Goal: Task Accomplishment & Management: Manage account settings

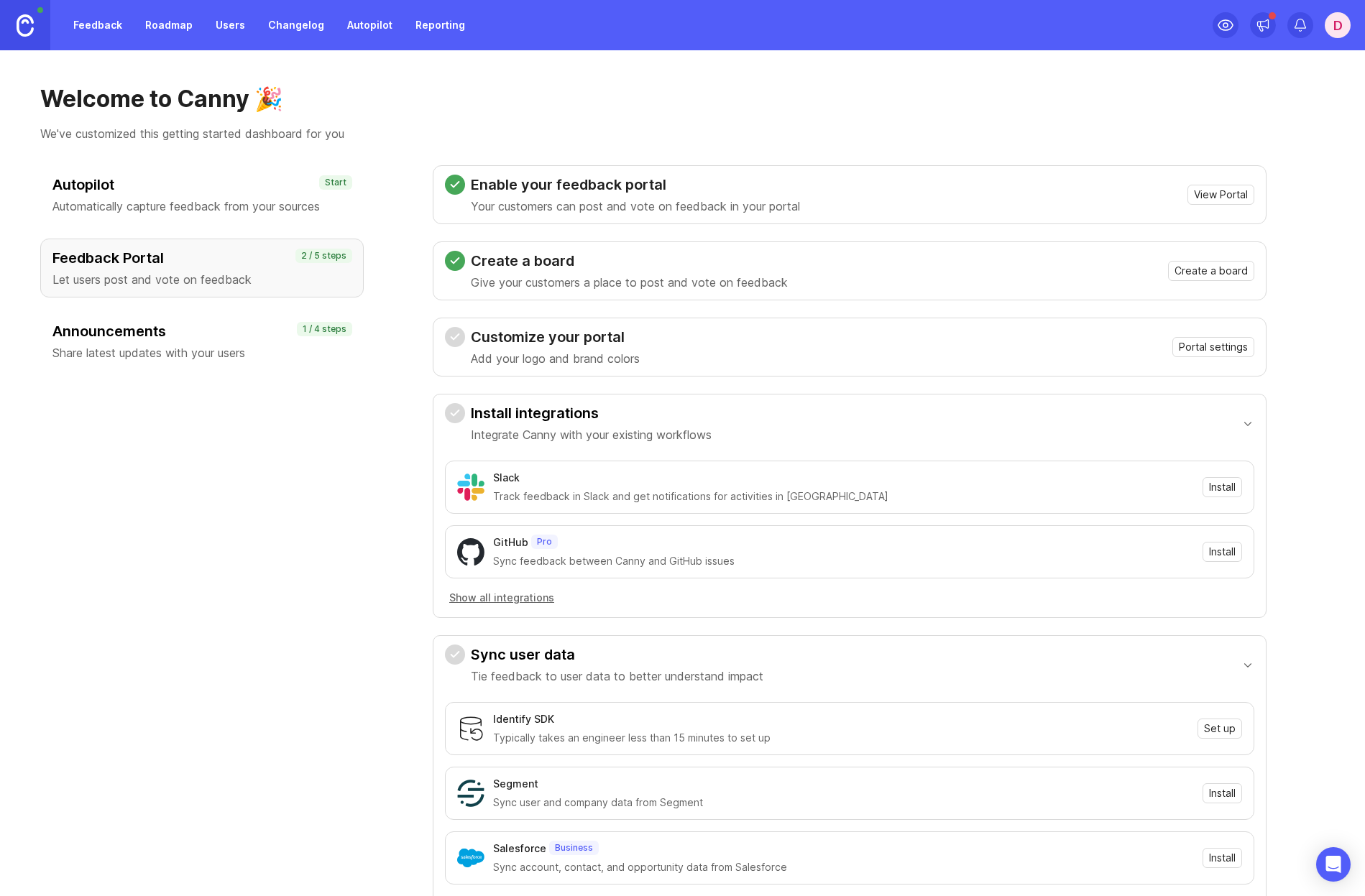
click at [1335, 28] on div "d" at bounding box center [1338, 25] width 26 height 26
click at [984, 70] on div "Welcome to Canny 🎉 We've customized this getting started dashboard for you Auto…" at bounding box center [682, 473] width 1365 height 846
click at [512, 109] on h1 "Welcome to Canny 🎉" at bounding box center [682, 99] width 1285 height 29
click at [515, 103] on h1 "Welcome to Canny 🎉" at bounding box center [682, 99] width 1285 height 29
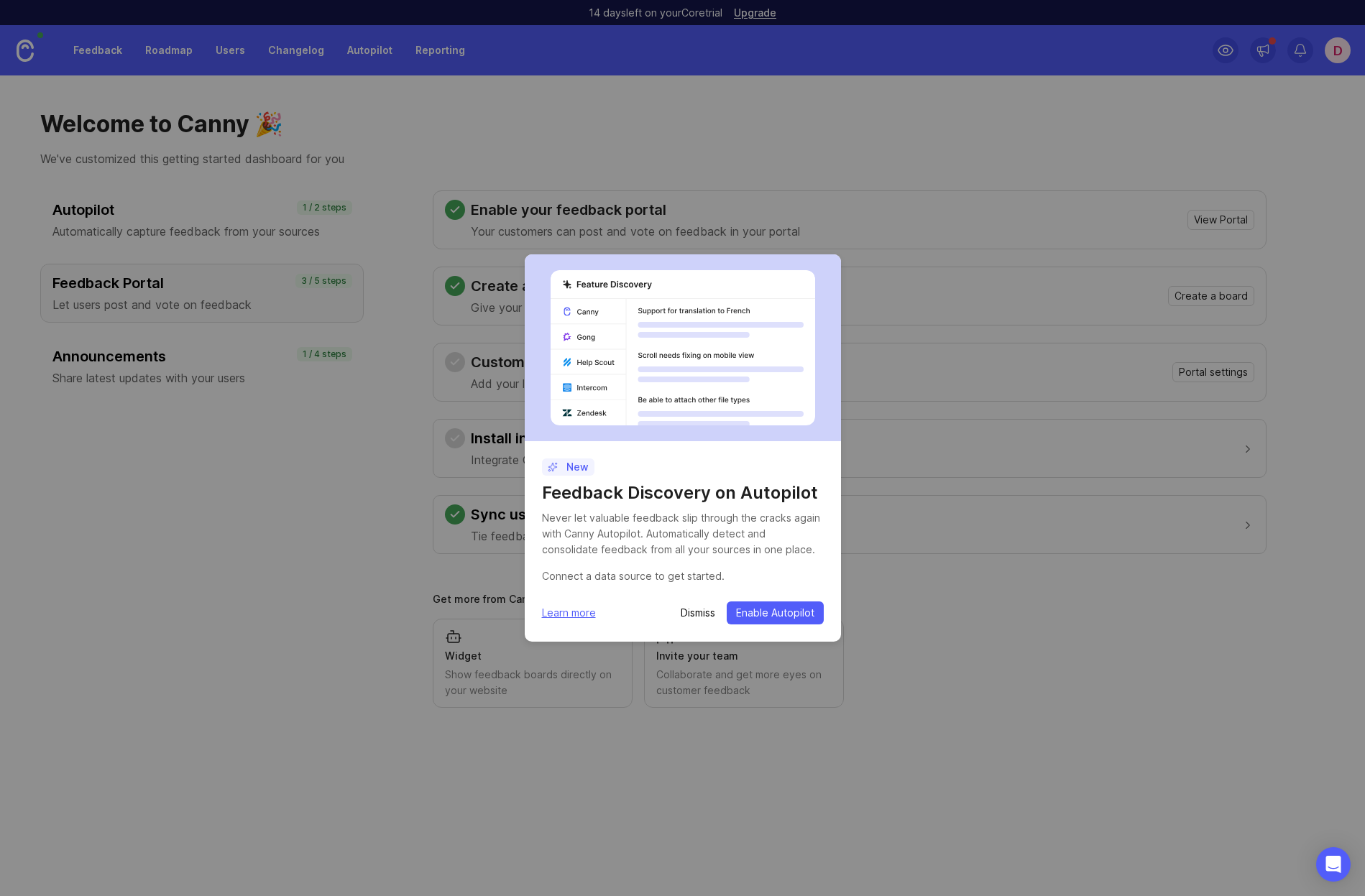
click at [692, 613] on p "Dismiss" at bounding box center [698, 613] width 34 height 14
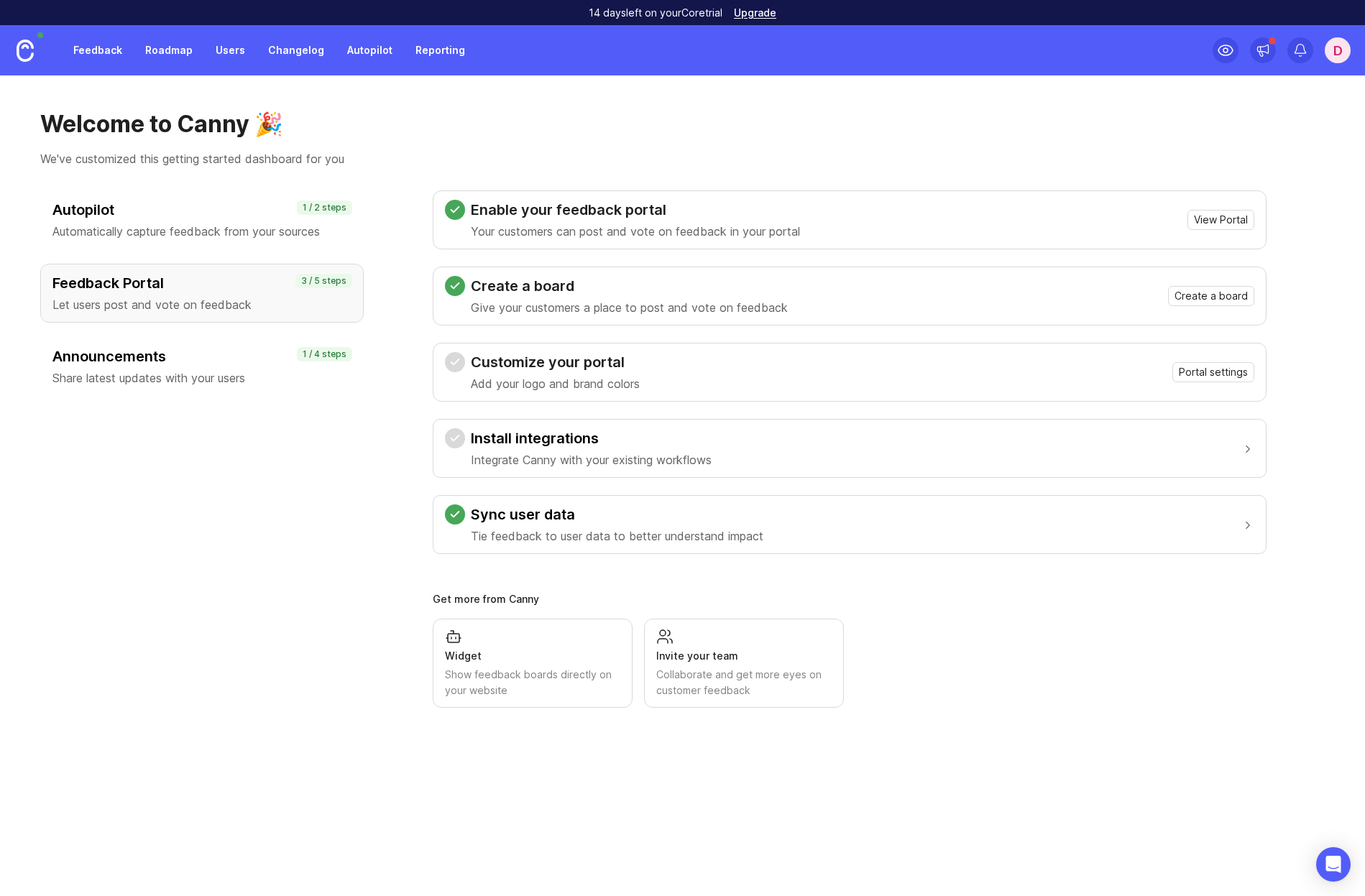
click at [197, 654] on div "Autopilot Automatically capture feedback from your sources 1 / 2 steps Feedback…" at bounding box center [202, 449] width 324 height 518
click at [207, 660] on div "Autopilot Automatically capture feedback from your sources 1 / 2 steps Feedback…" at bounding box center [202, 449] width 324 height 518
click at [1336, 44] on div "d" at bounding box center [1338, 50] width 26 height 26
click at [466, 678] on div "Show feedback boards directly on your website" at bounding box center [533, 682] width 176 height 32
click at [1338, 56] on div "d" at bounding box center [1338, 50] width 26 height 26
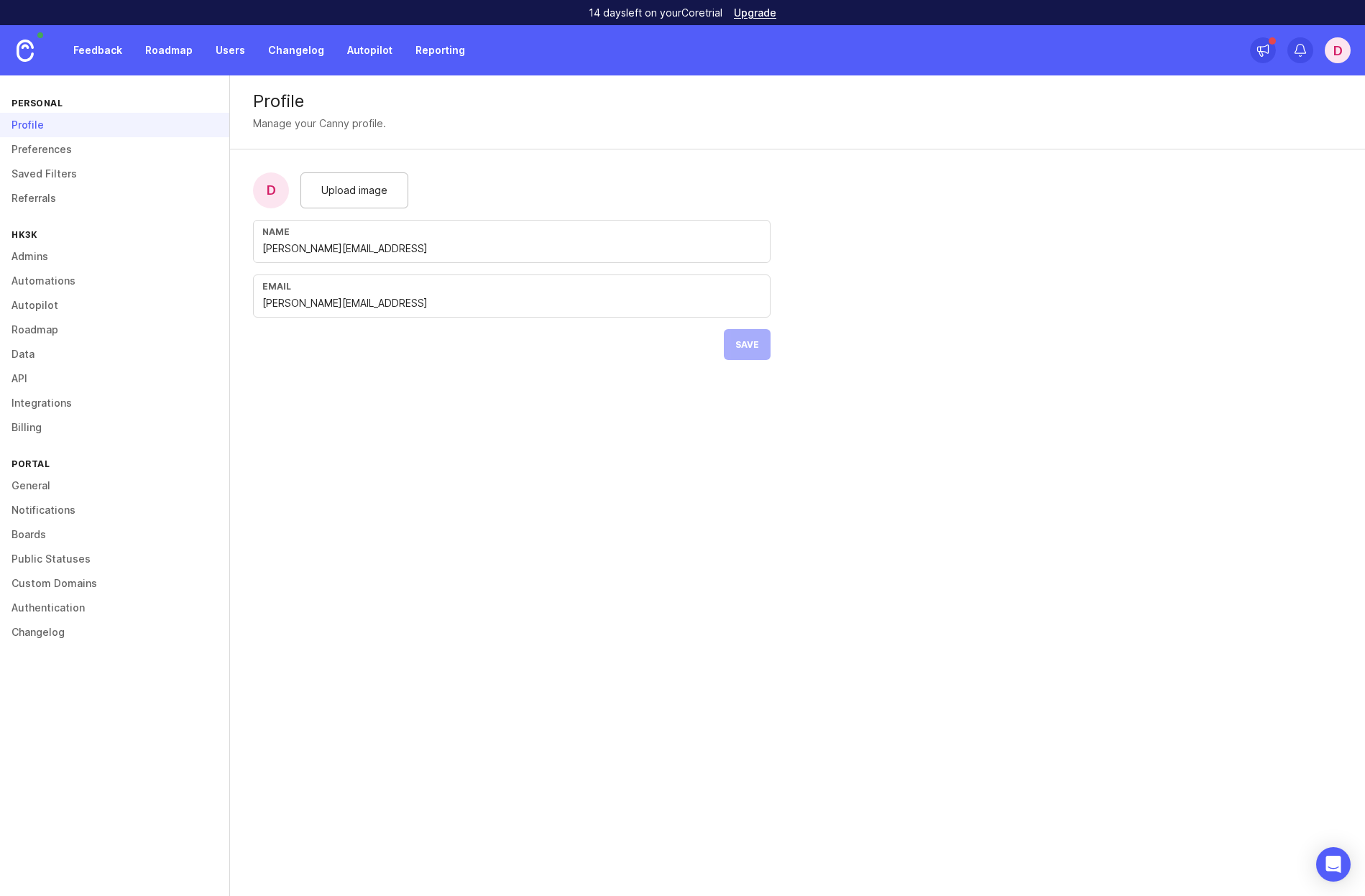
click at [541, 748] on div "Profile Manage your Canny profile. d Upload image Name [PERSON_NAME][EMAIL_ADDR…" at bounding box center [797, 486] width 1135 height 821
click at [978, 329] on div "Profile Manage your Canny profile. d Upload image Name [PERSON_NAME][EMAIL_ADDR…" at bounding box center [797, 229] width 1135 height 307
click at [413, 638] on div "Profile Manage your Canny profile. d Upload image Name [PERSON_NAME][EMAIL_ADDR…" at bounding box center [797, 486] width 1135 height 821
click at [825, 774] on div "Profile Manage your Canny profile. d Upload image Name [PERSON_NAME][EMAIL_ADDR…" at bounding box center [797, 486] width 1135 height 821
click at [847, 774] on div "Profile Manage your Canny profile. d Upload image Name [PERSON_NAME][EMAIL_ADDR…" at bounding box center [797, 486] width 1135 height 821
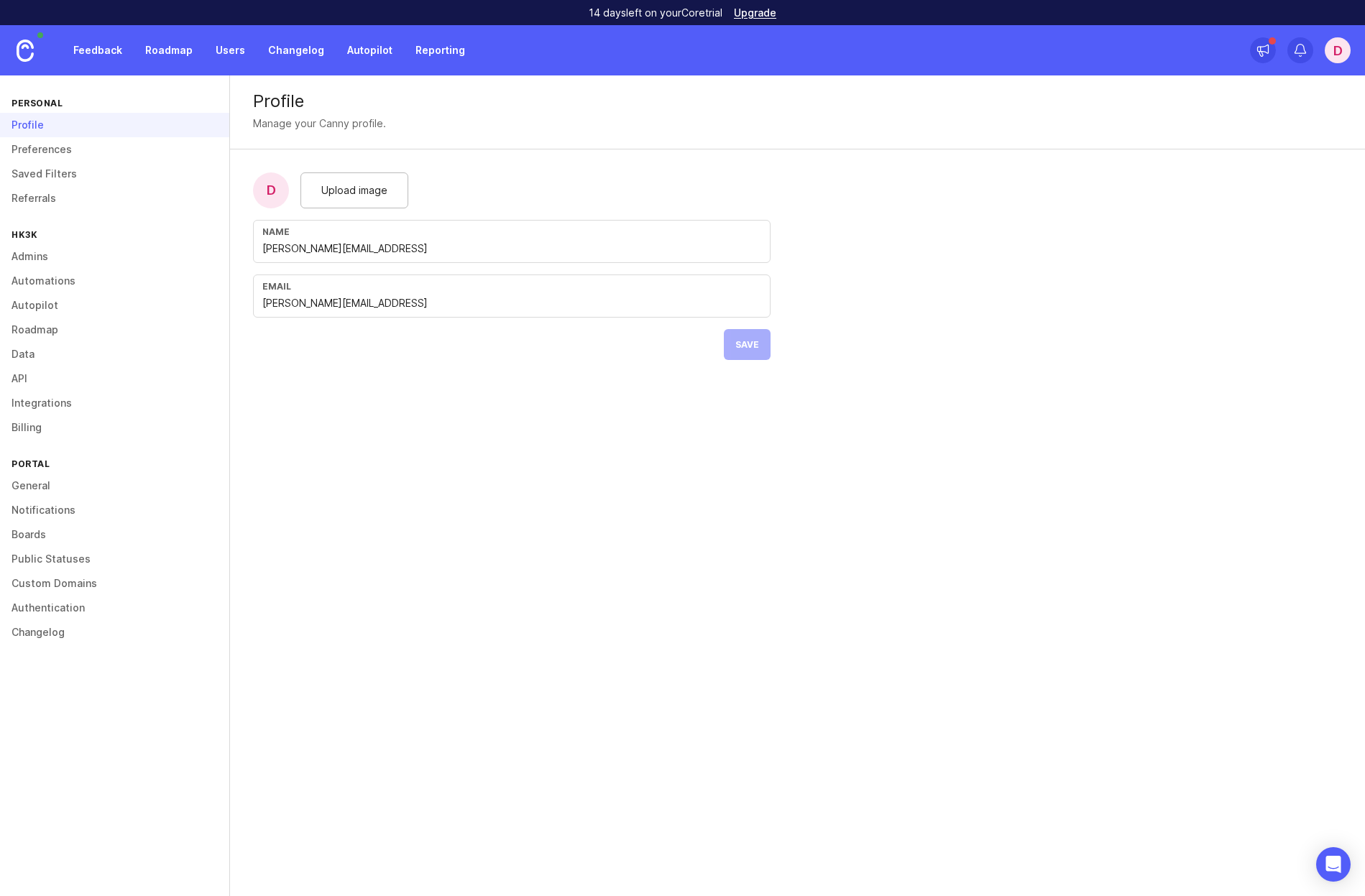
click at [495, 592] on div "Profile Manage your Canny profile. d Upload image Name [PERSON_NAME][EMAIL_ADDR…" at bounding box center [797, 486] width 1135 height 821
